Goal: Complete application form

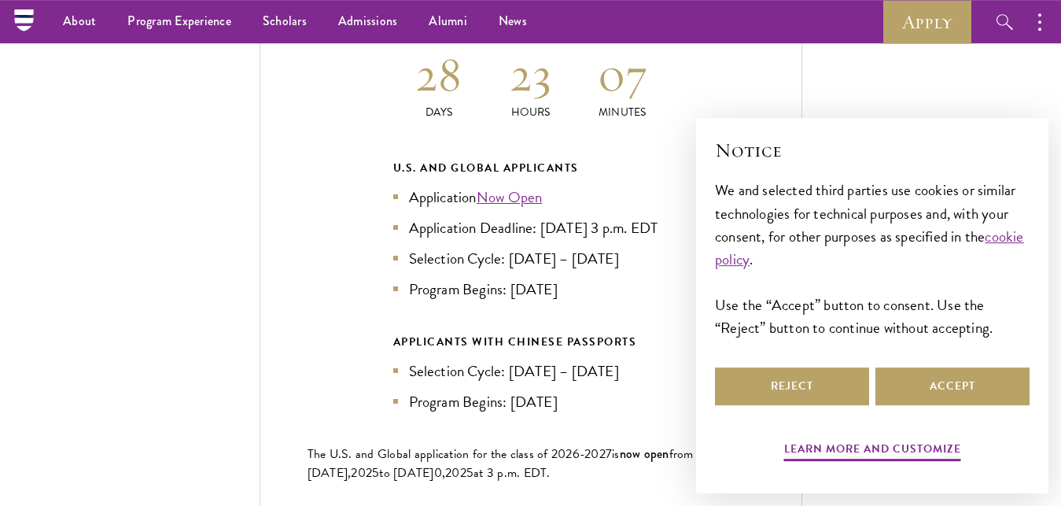
scroll to position [3404, 0]
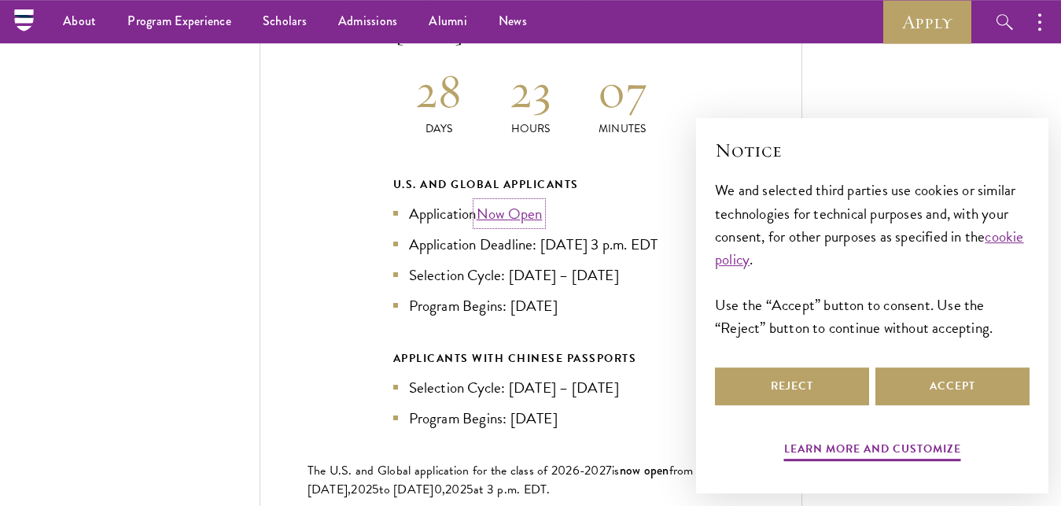
click at [498, 202] on link "Now Open" at bounding box center [509, 213] width 66 height 23
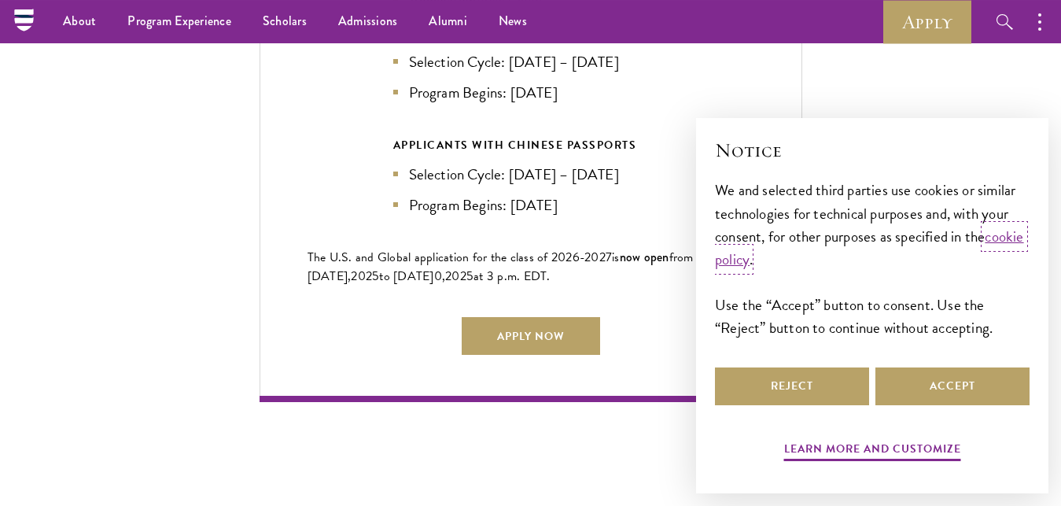
scroll to position [3614, 0]
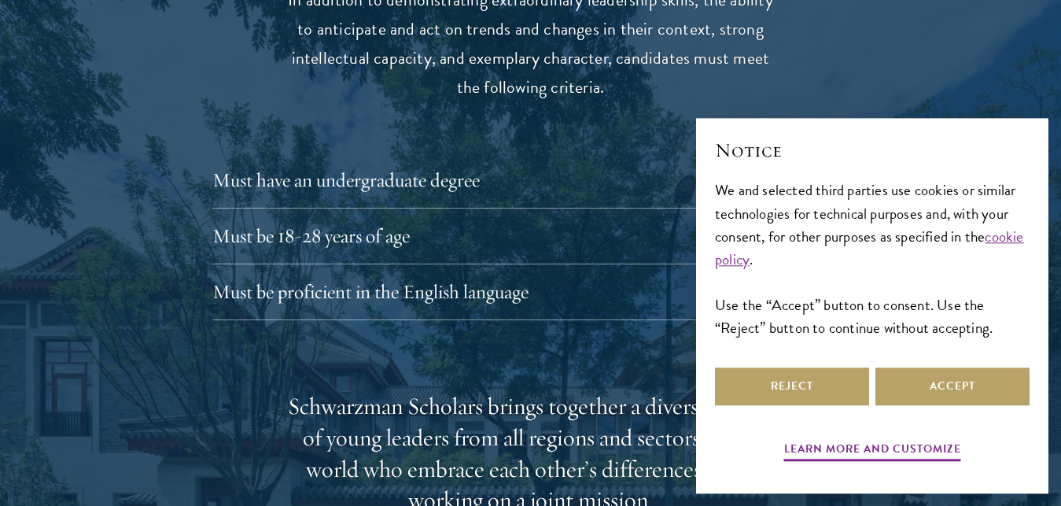
scroll to position [2156, 0]
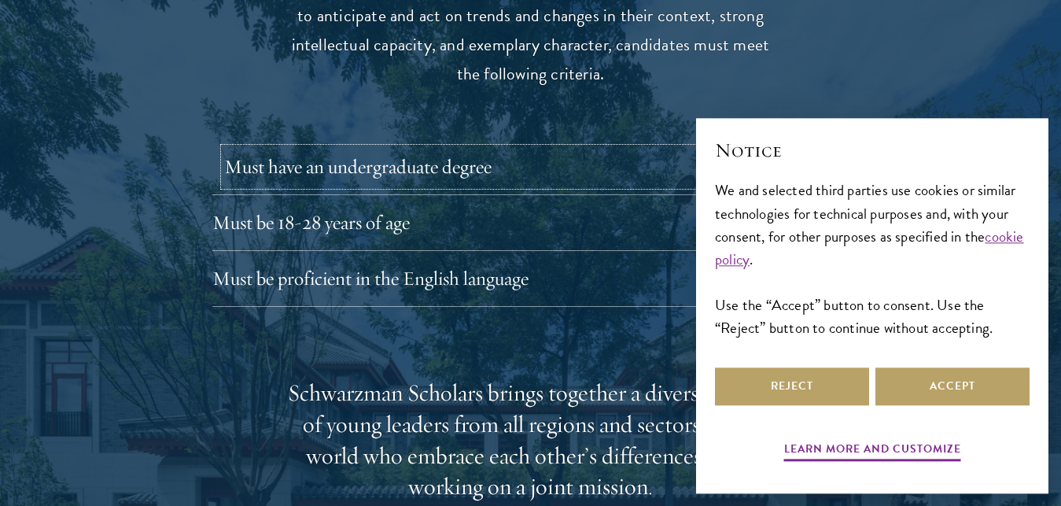
click at [259, 148] on button "Must have an undergraduate degree" at bounding box center [542, 167] width 637 height 38
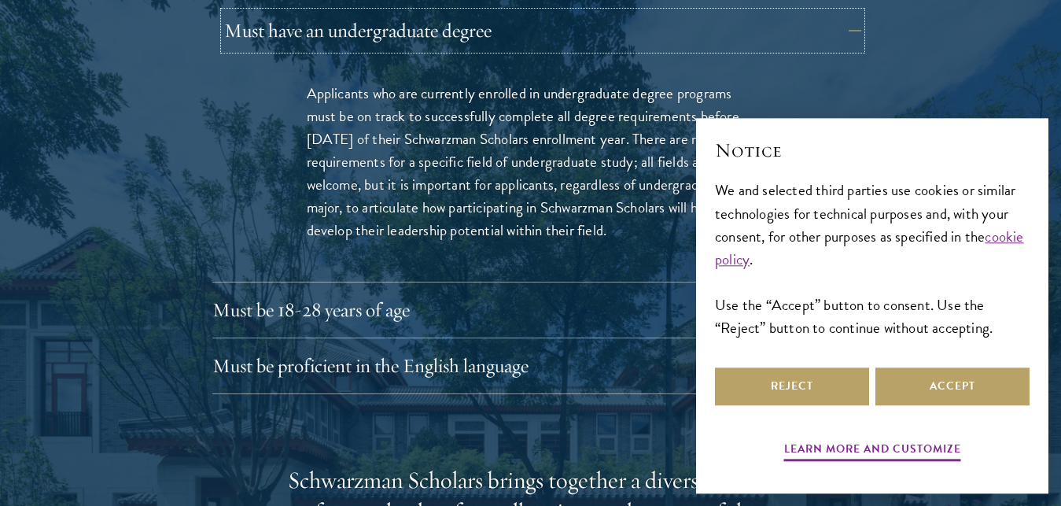
scroll to position [2297, 0]
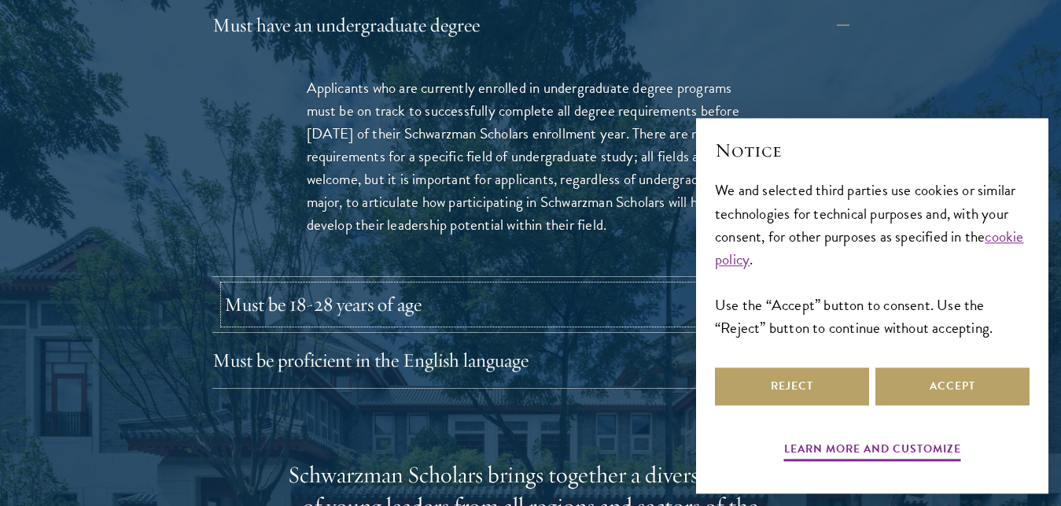
click at [263, 285] on button "Must be 18-28 years of age" at bounding box center [542, 304] width 637 height 38
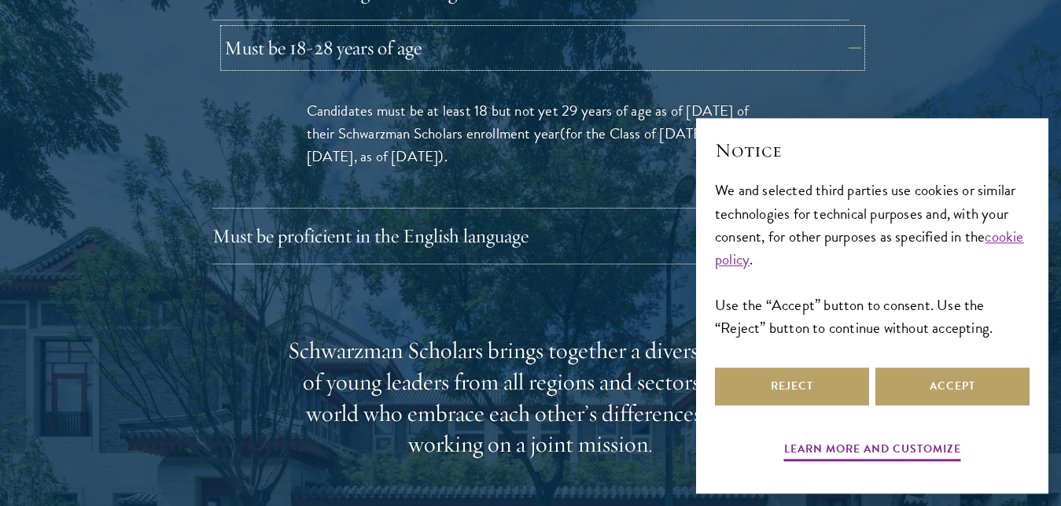
scroll to position [2332, 0]
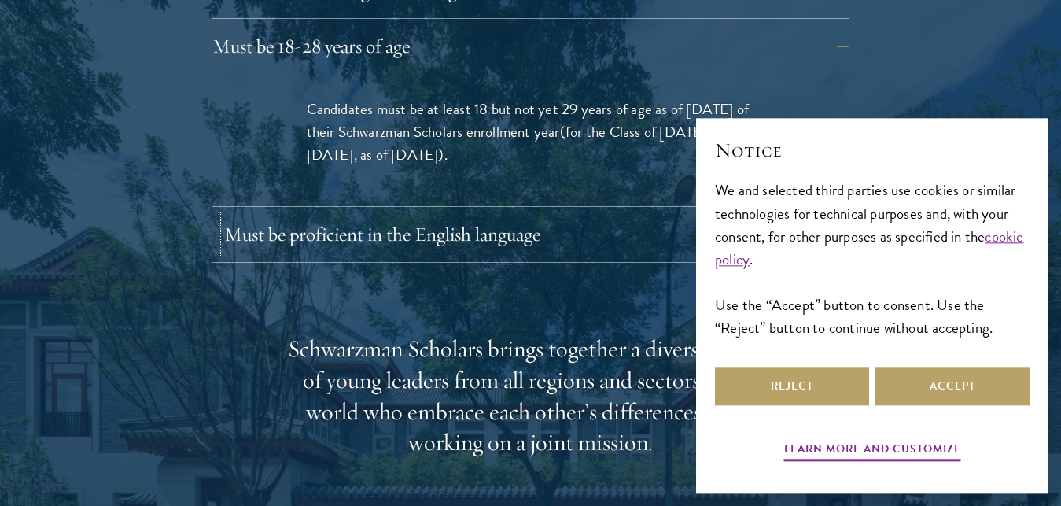
click at [248, 215] on button "Must be proficient in the English language" at bounding box center [542, 234] width 637 height 38
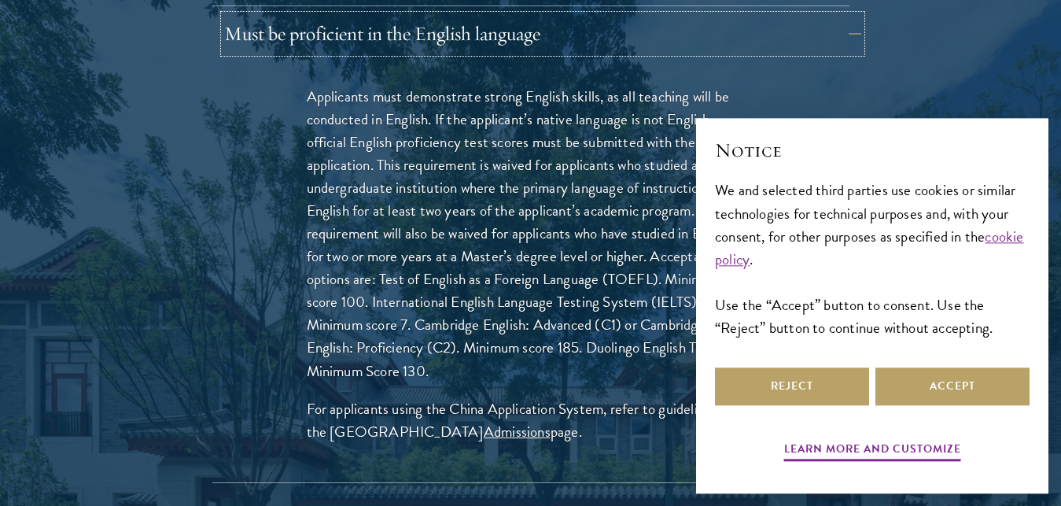
scroll to position [2428, 0]
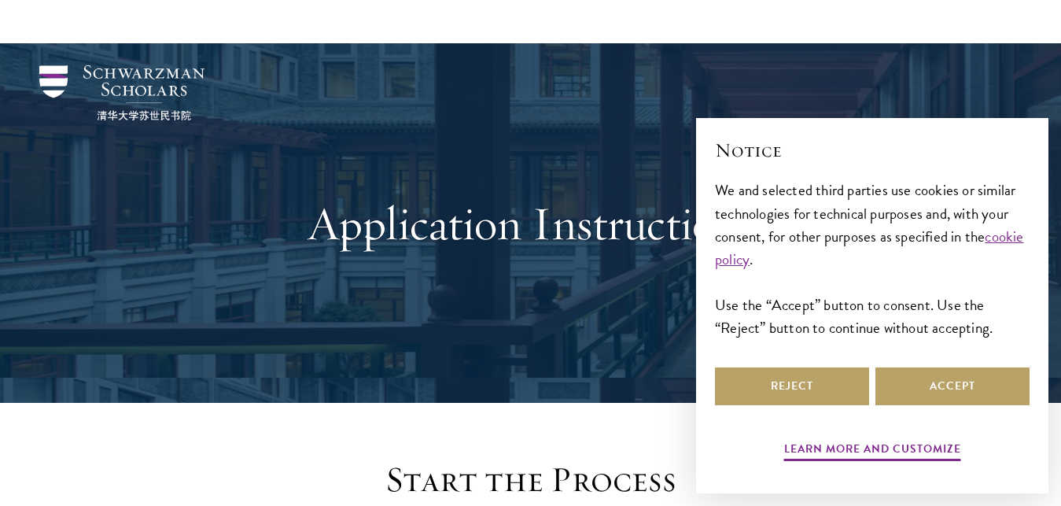
scroll to position [1662, 0]
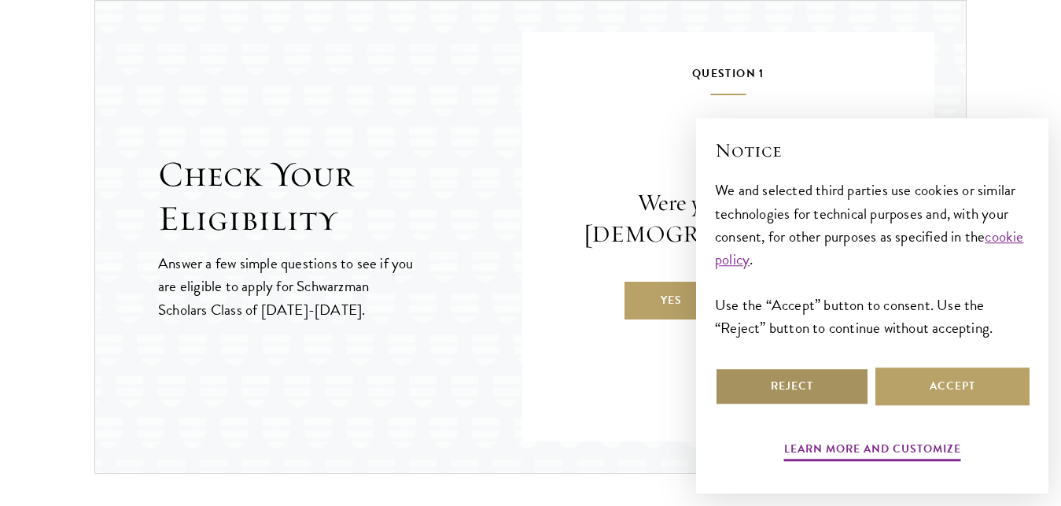
click at [745, 391] on button "Reject" at bounding box center [792, 386] width 154 height 38
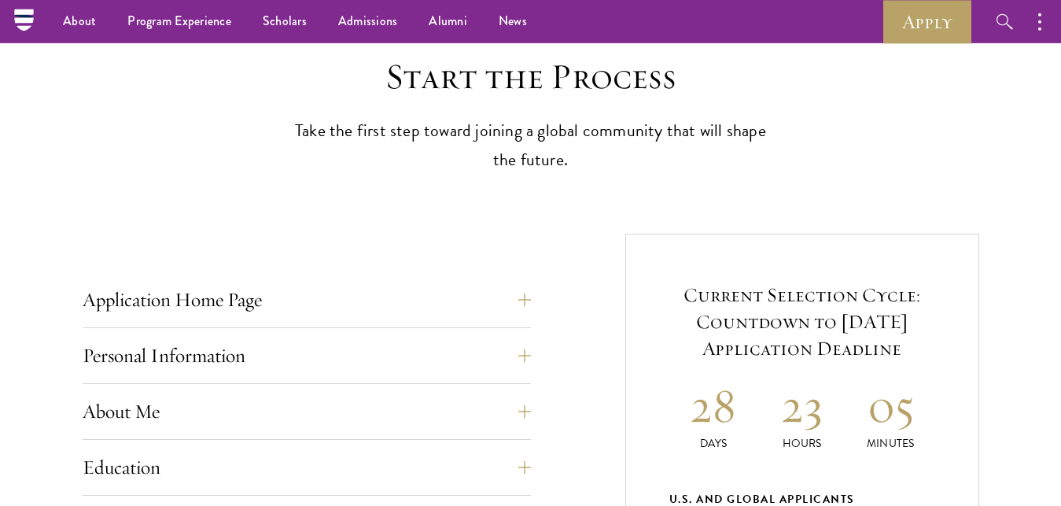
scroll to position [402, 0]
click at [918, 4] on link "Apply" at bounding box center [927, 21] width 88 height 43
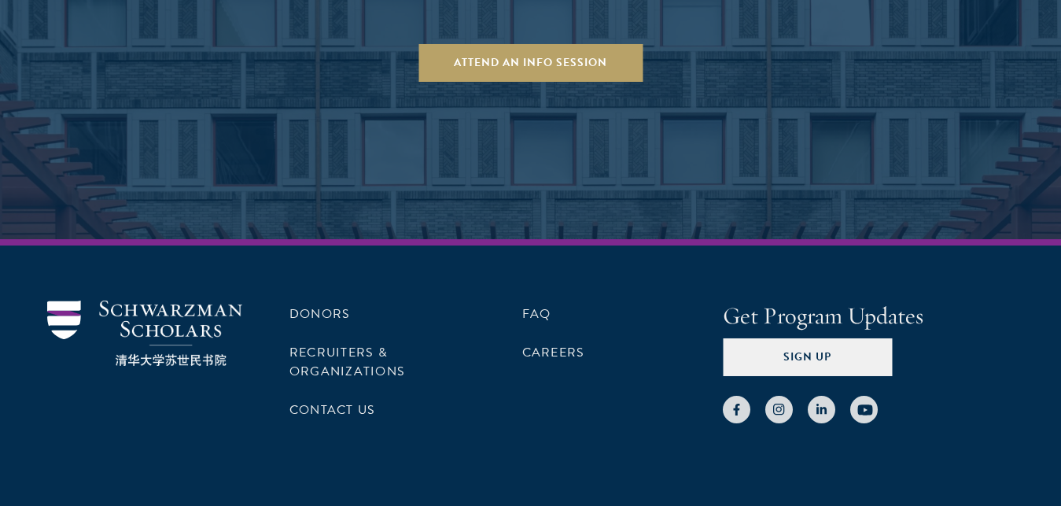
scroll to position [3204, 0]
